Goal: Transaction & Acquisition: Purchase product/service

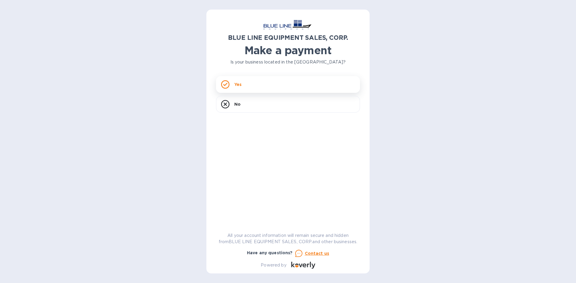
click at [229, 87] on icon at bounding box center [225, 84] width 8 height 8
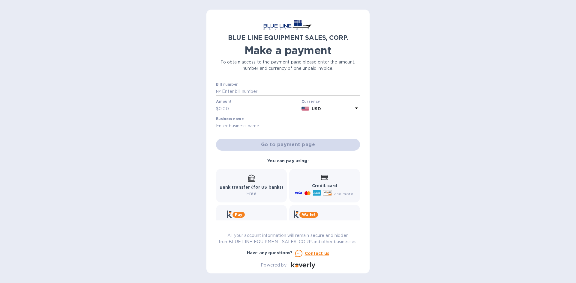
click at [249, 92] on input "text" at bounding box center [290, 91] width 139 height 9
click at [243, 90] on input "text" at bounding box center [290, 91] width 139 height 9
paste input "O43250906825"
type input "O43250906825"
click at [230, 104] on div "Amount $" at bounding box center [257, 107] width 83 height 14
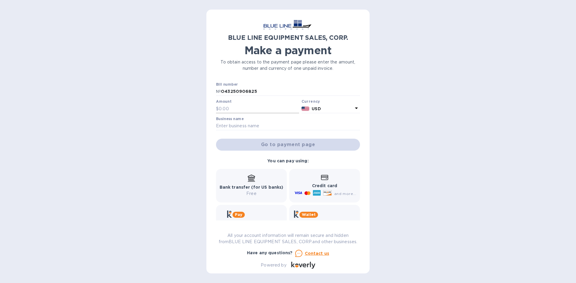
click at [230, 108] on input "text" at bounding box center [259, 108] width 80 height 9
click at [236, 108] on input "text" at bounding box center [259, 108] width 80 height 9
type input "4,423.00"
click at [257, 126] on input "text" at bounding box center [288, 126] width 144 height 9
type input "Edged in Stone"
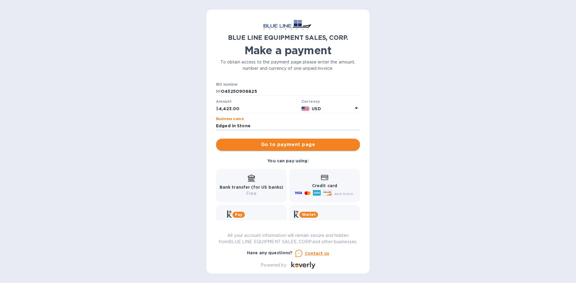
click at [313, 143] on span "Go to payment page" at bounding box center [288, 144] width 134 height 7
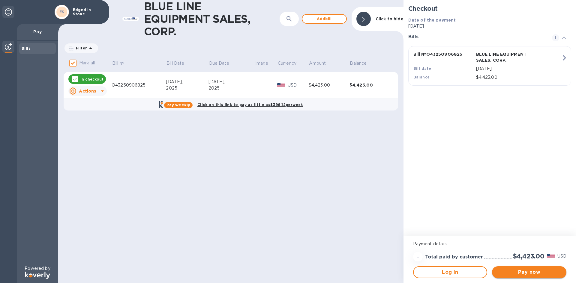
click at [536, 273] on span "Pay now" at bounding box center [529, 272] width 65 height 7
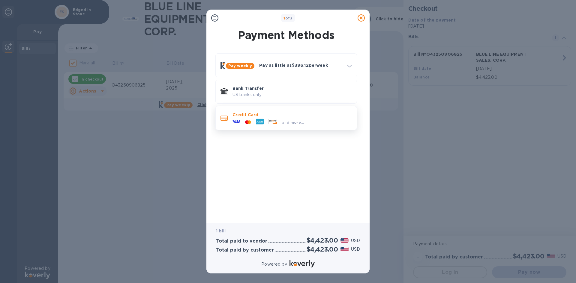
click at [251, 117] on p "Credit Card" at bounding box center [291, 115] width 119 height 6
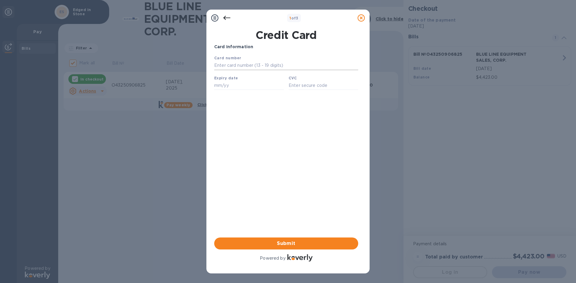
click at [231, 67] on input "text" at bounding box center [286, 65] width 144 height 9
type input "[CREDIT_CARD_NUMBER]"
type input "10/27"
type input "4966"
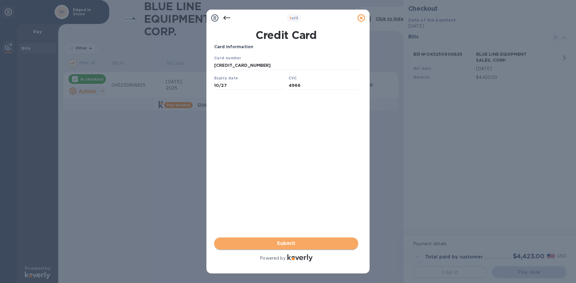
click at [288, 244] on span "Submit" at bounding box center [286, 243] width 134 height 7
